Goal: Transaction & Acquisition: Purchase product/service

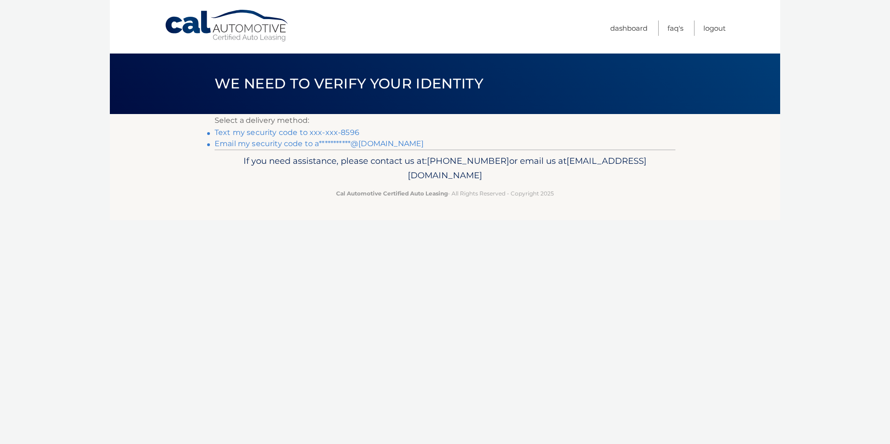
click at [223, 144] on link "**********" at bounding box center [318, 143] width 209 height 9
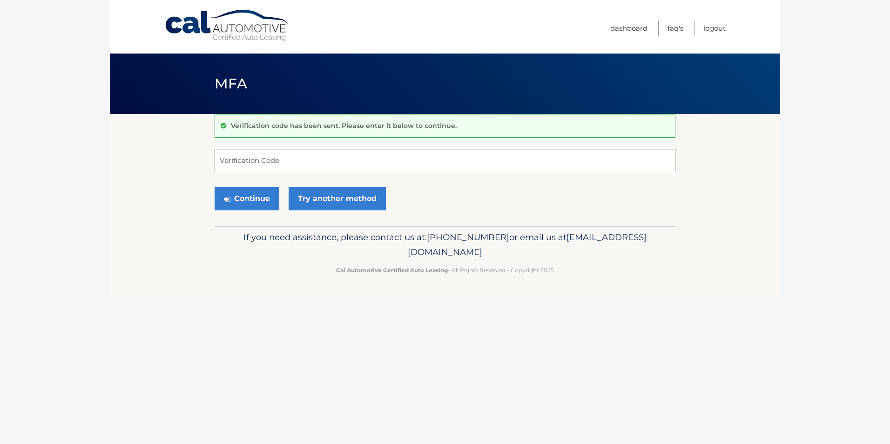
click at [246, 162] on input "Verification Code" at bounding box center [444, 160] width 461 height 23
type input "181068"
click at [249, 199] on button "Continue" at bounding box center [246, 198] width 65 height 23
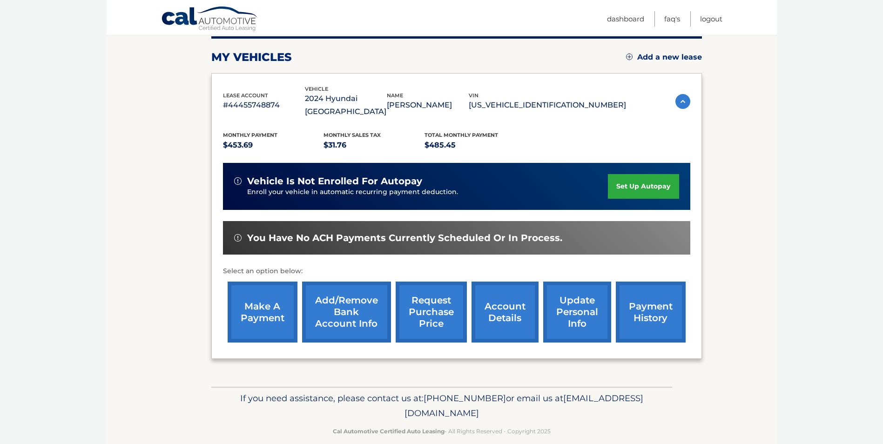
scroll to position [120, 0]
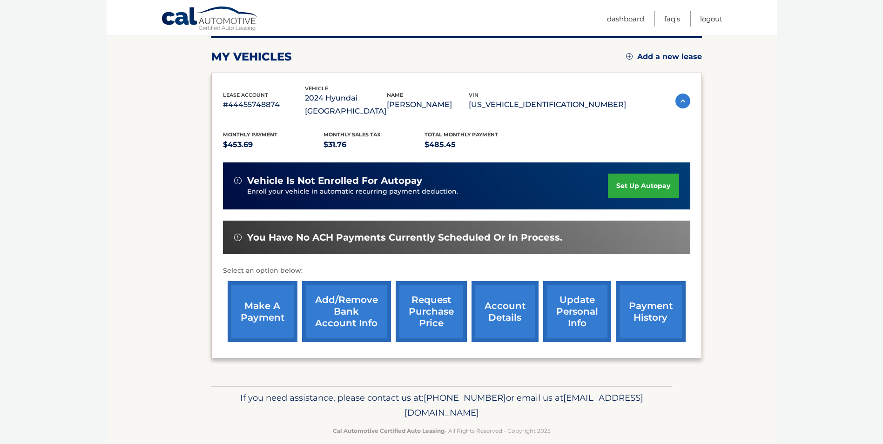
click at [249, 296] on link "make a payment" at bounding box center [262, 311] width 70 height 61
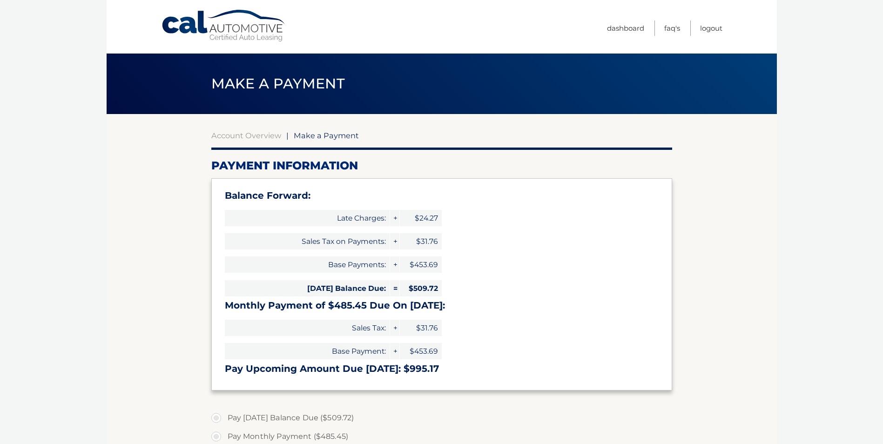
select select "Y2JiYTJhOGItZjI2ZS00MTA0LTk1MzUtZjAwODg4NzBmZDc2"
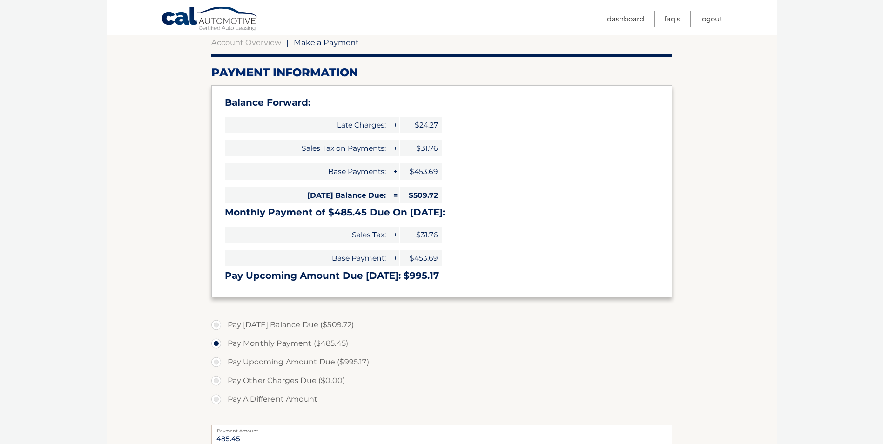
scroll to position [186, 0]
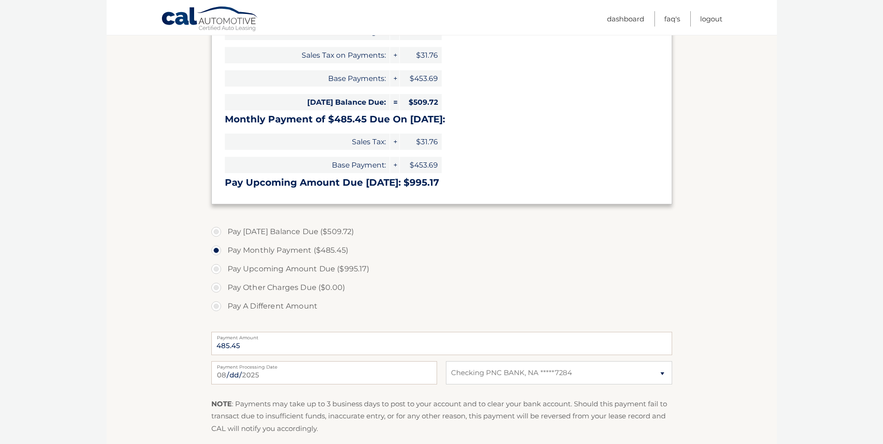
click at [216, 230] on label "Pay Today's Balance Due ($509.72)" at bounding box center [441, 231] width 461 height 19
click at [216, 230] on input "Pay Today's Balance Due ($509.72)" at bounding box center [219, 229] width 9 height 15
radio input "true"
type input "509.72"
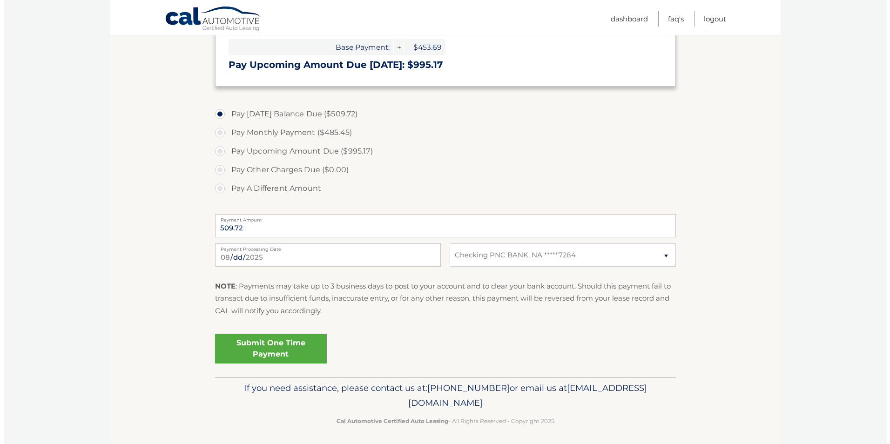
scroll to position [308, 0]
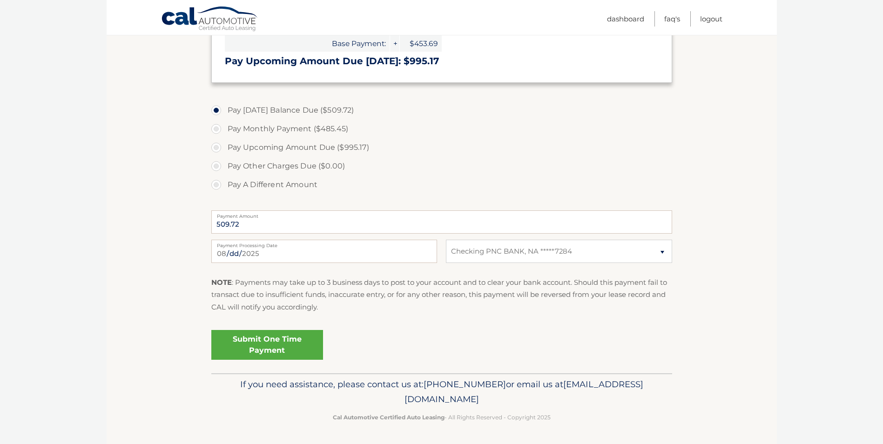
click at [261, 348] on link "Submit One Time Payment" at bounding box center [267, 345] width 112 height 30
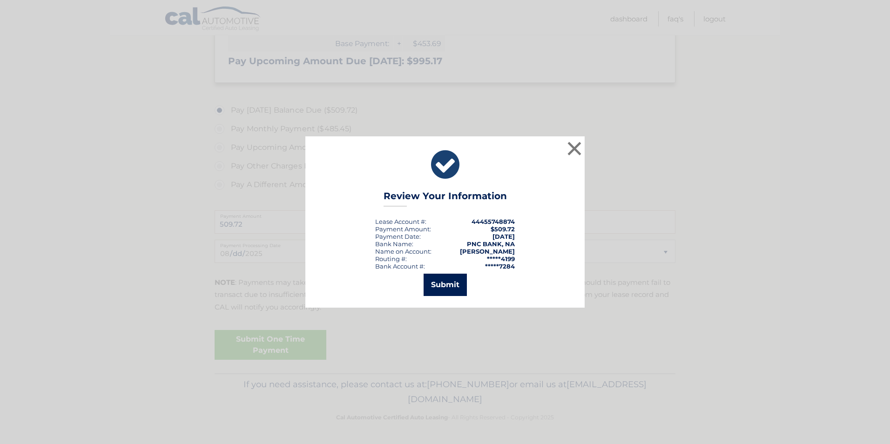
click at [446, 284] on button "Submit" at bounding box center [444, 285] width 43 height 22
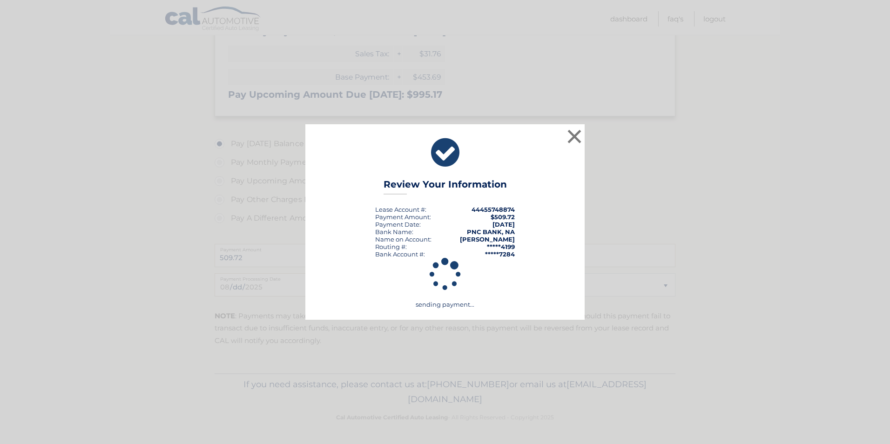
scroll to position [274, 0]
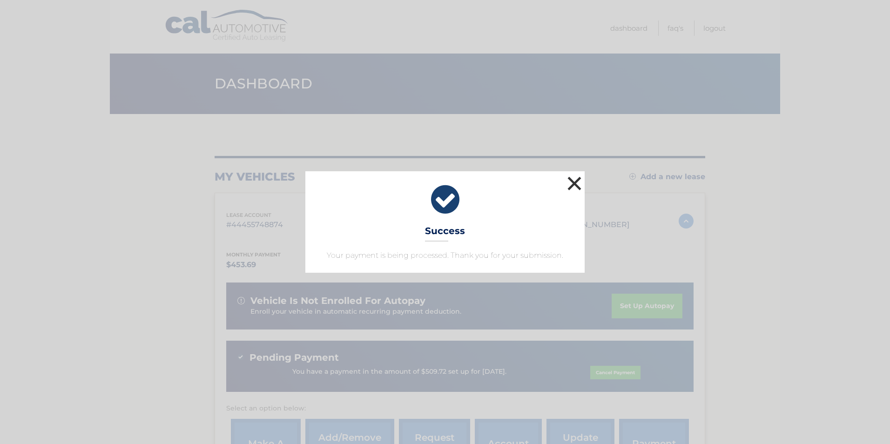
click at [573, 182] on button "×" at bounding box center [574, 183] width 19 height 19
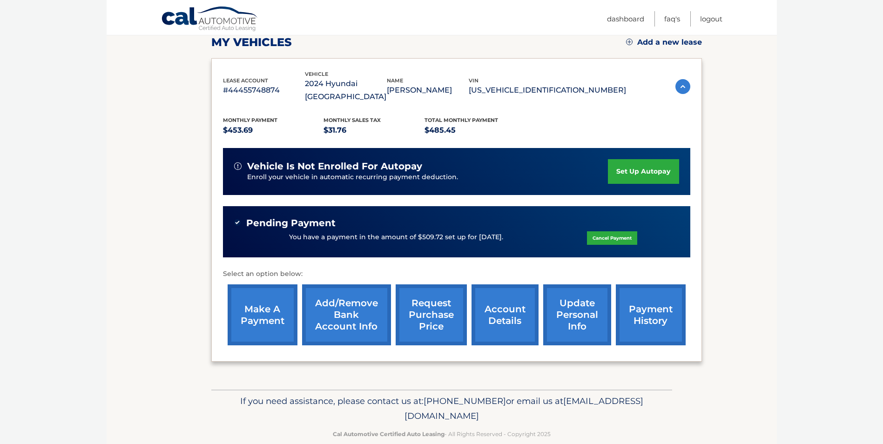
scroll to position [138, 0]
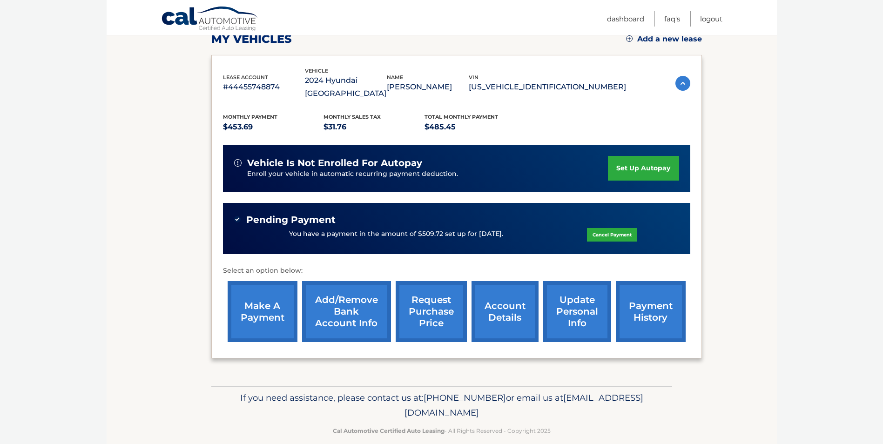
click at [502, 300] on link "account details" at bounding box center [504, 311] width 67 height 61
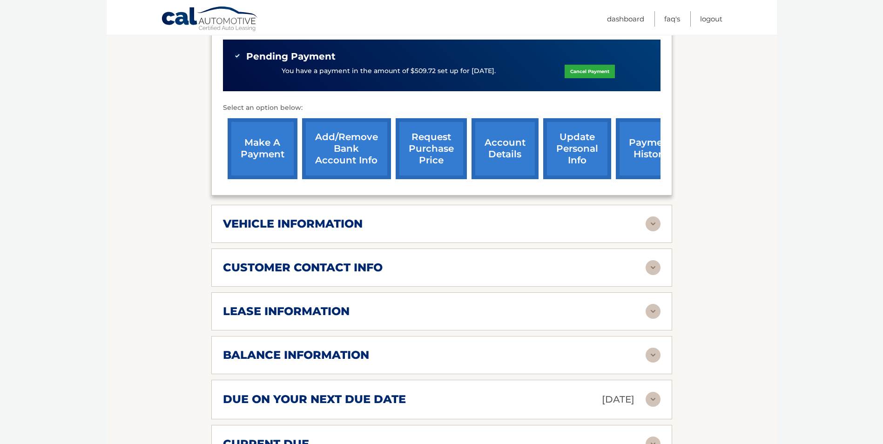
scroll to position [326, 0]
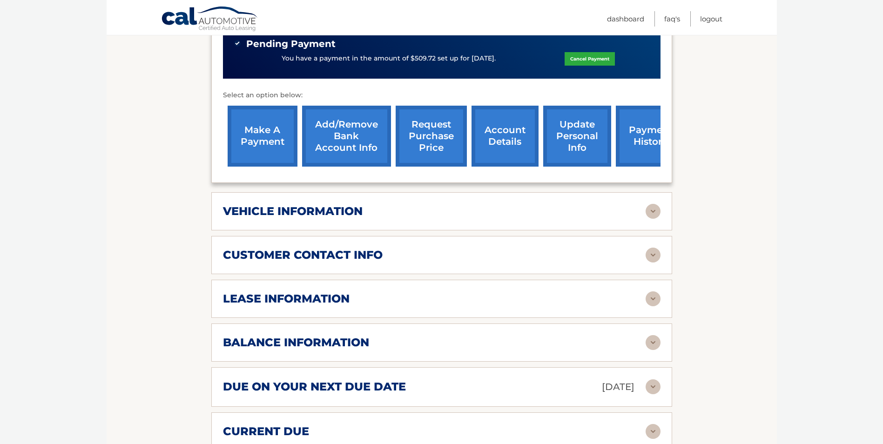
click at [474, 204] on div "vehicle information" at bounding box center [434, 211] width 422 height 14
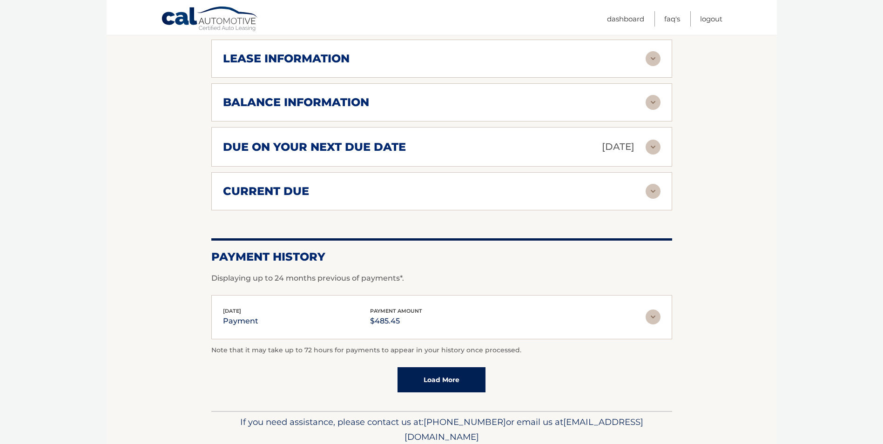
scroll to position [791, 0]
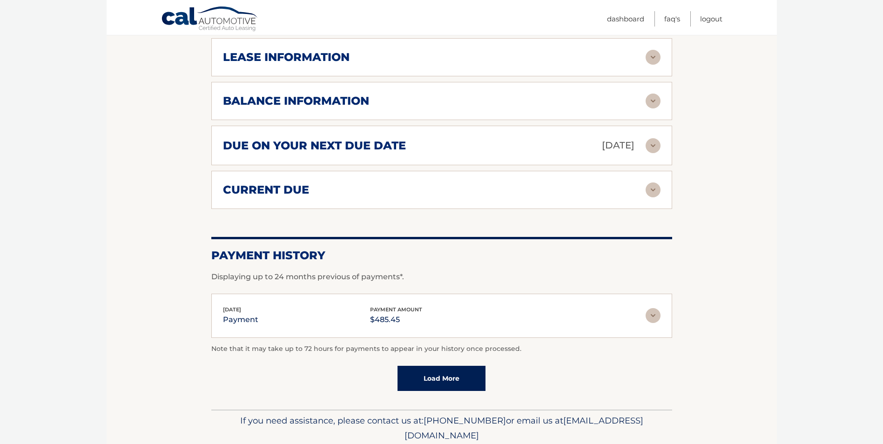
click at [653, 308] on img at bounding box center [652, 315] width 15 height 15
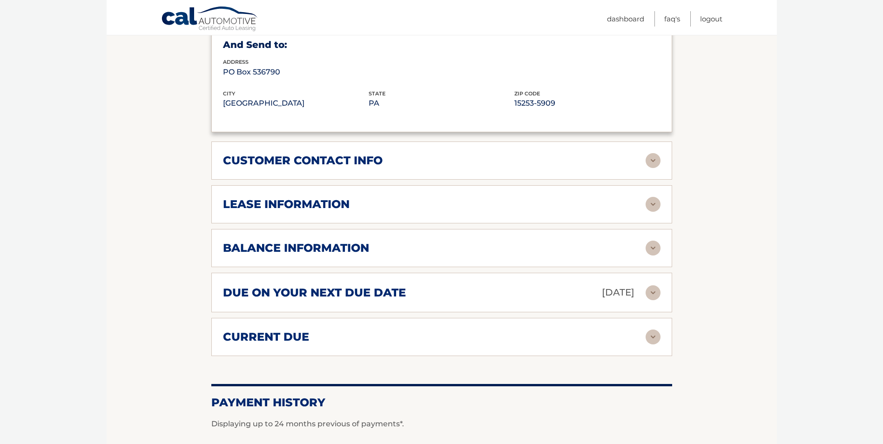
scroll to position [698, 0]
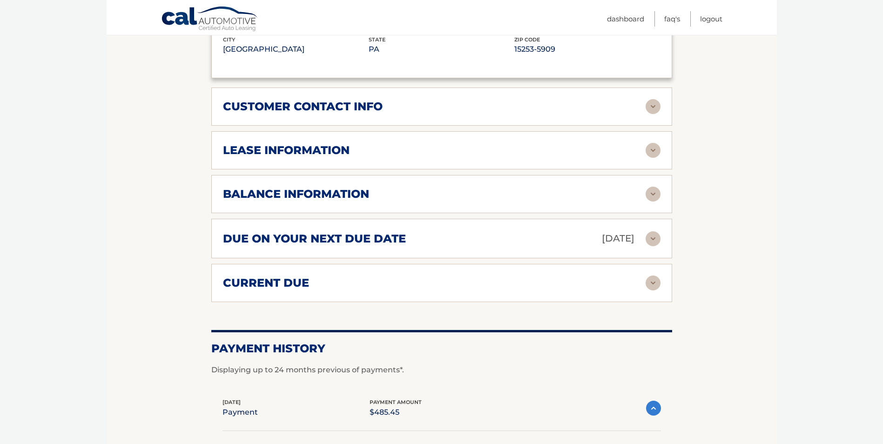
click at [349, 276] on div "current due" at bounding box center [434, 283] width 422 height 14
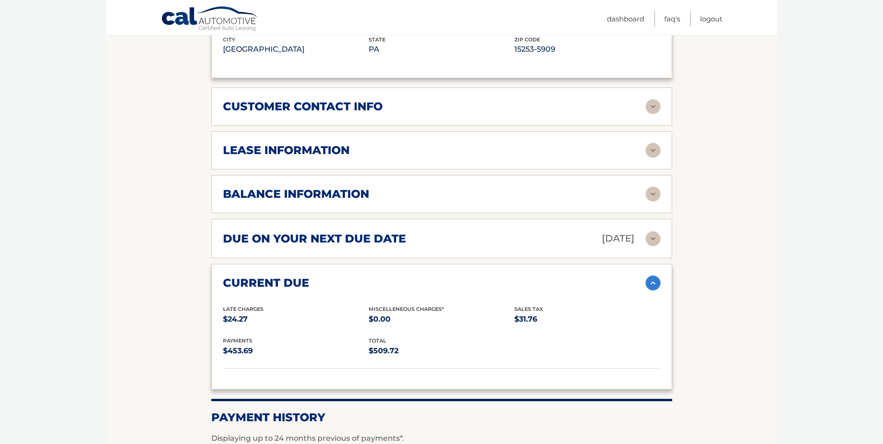
click at [422, 230] on div "due on your next due date Aug 28, 2025" at bounding box center [434, 238] width 422 height 16
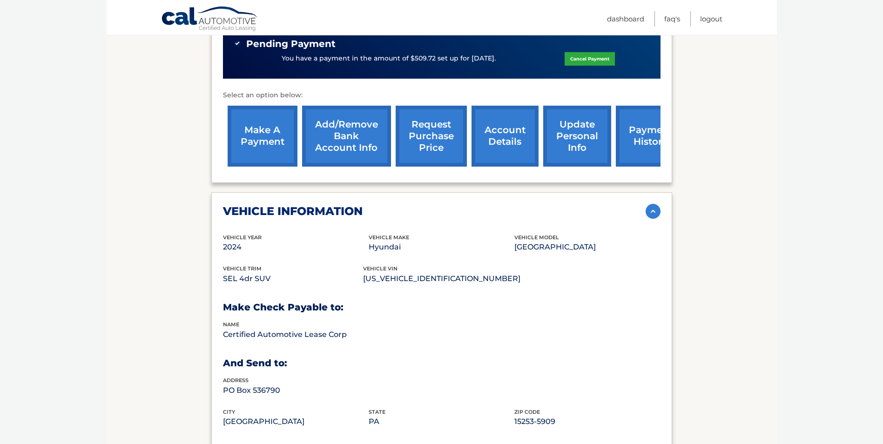
scroll to position [93, 0]
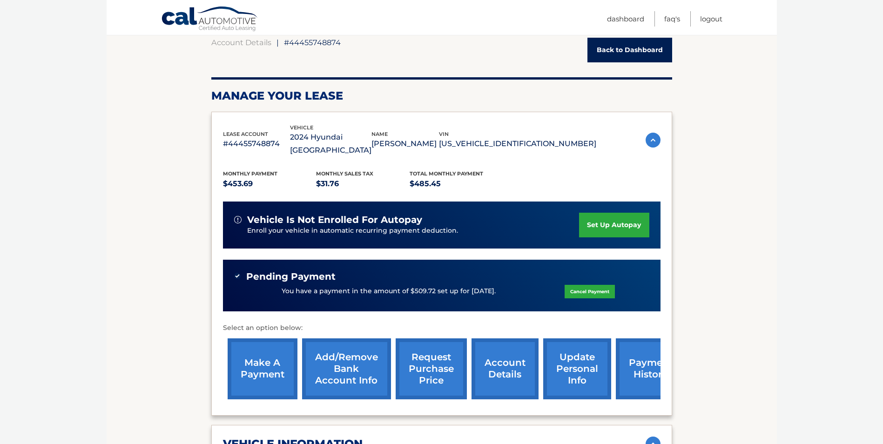
click at [347, 282] on div "You have a payment in the amount of $509.72 set up for 8/18/2025. Cancel Payment" at bounding box center [441, 291] width 415 height 18
